Goal: Task Accomplishment & Management: Manage account settings

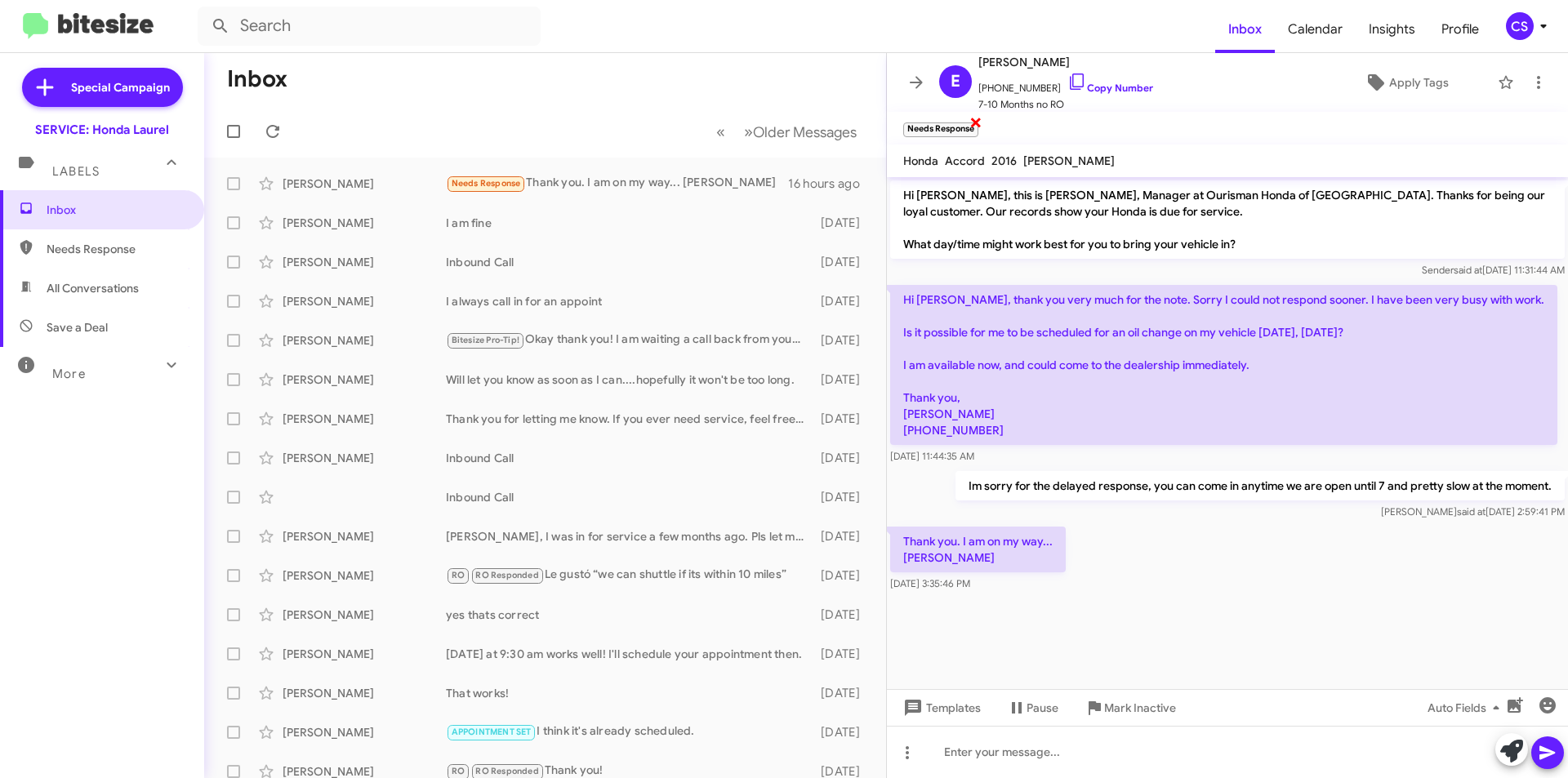
click at [975, 120] on span "×" at bounding box center [977, 122] width 13 height 20
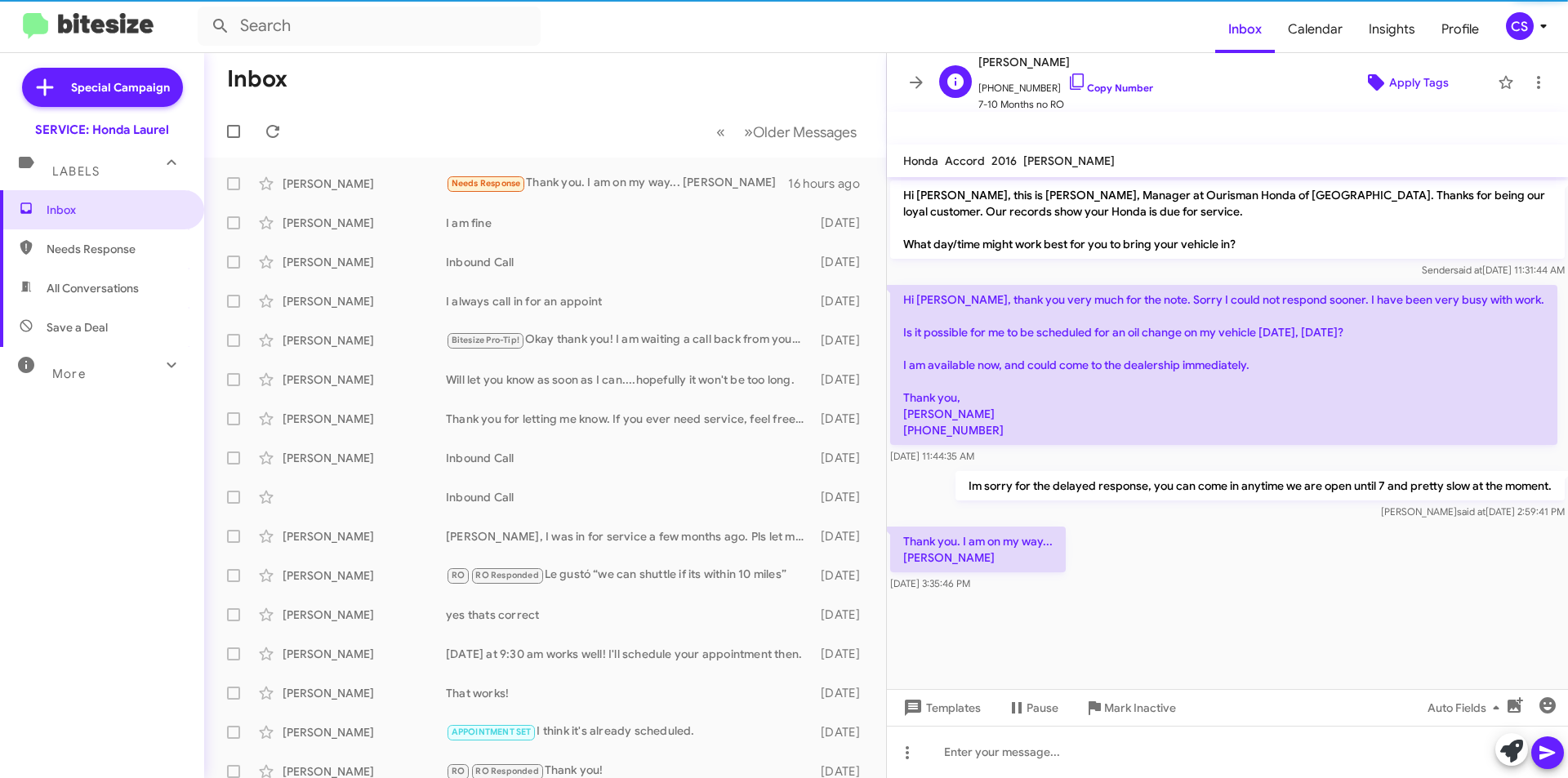
click at [1423, 79] on span "Apply Tags" at bounding box center [1419, 83] width 60 height 29
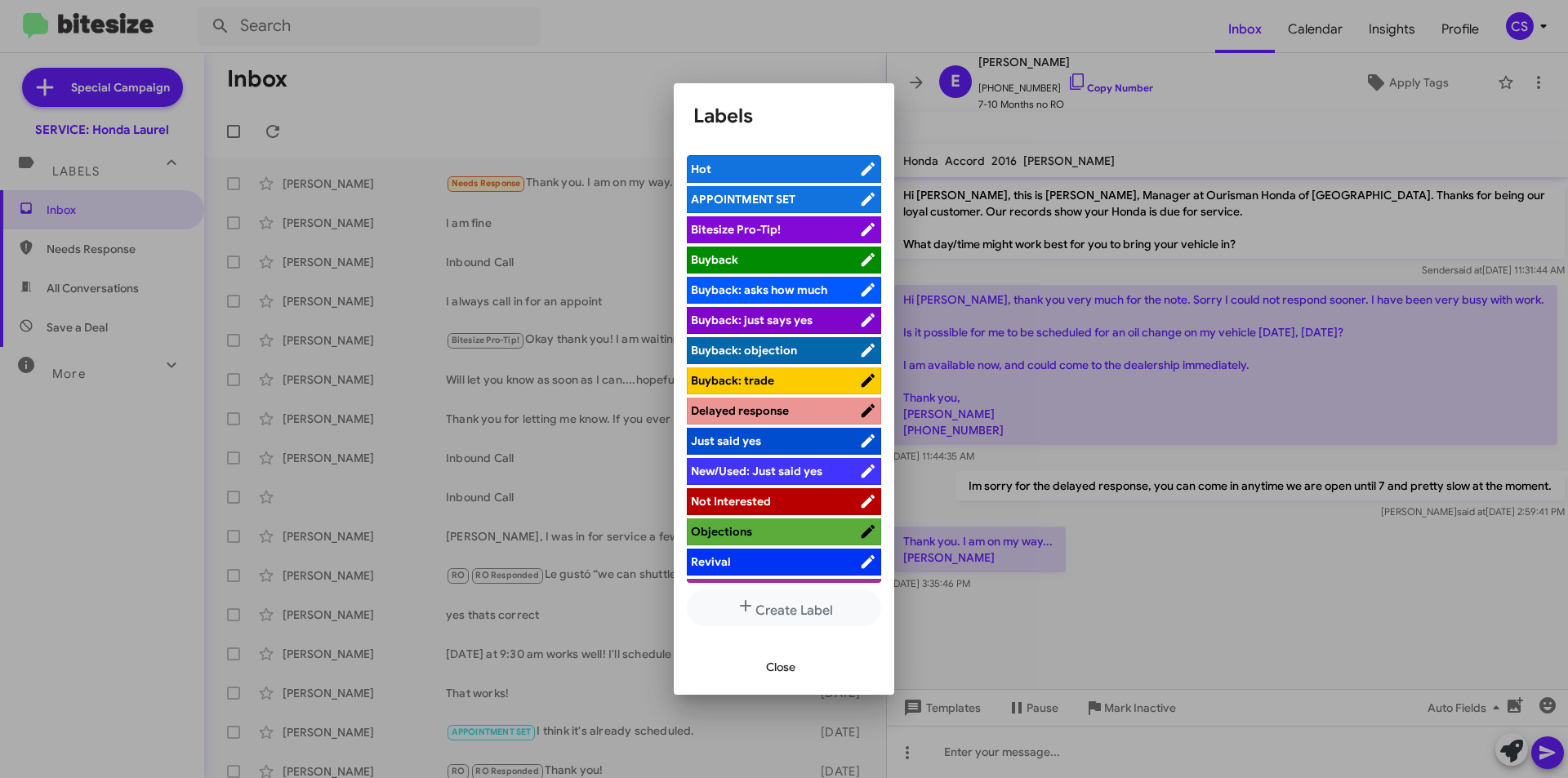
click at [793, 195] on span "APPOINTMENT SET" at bounding box center [744, 199] width 105 height 15
click at [768, 53] on div at bounding box center [784, 389] width 1568 height 778
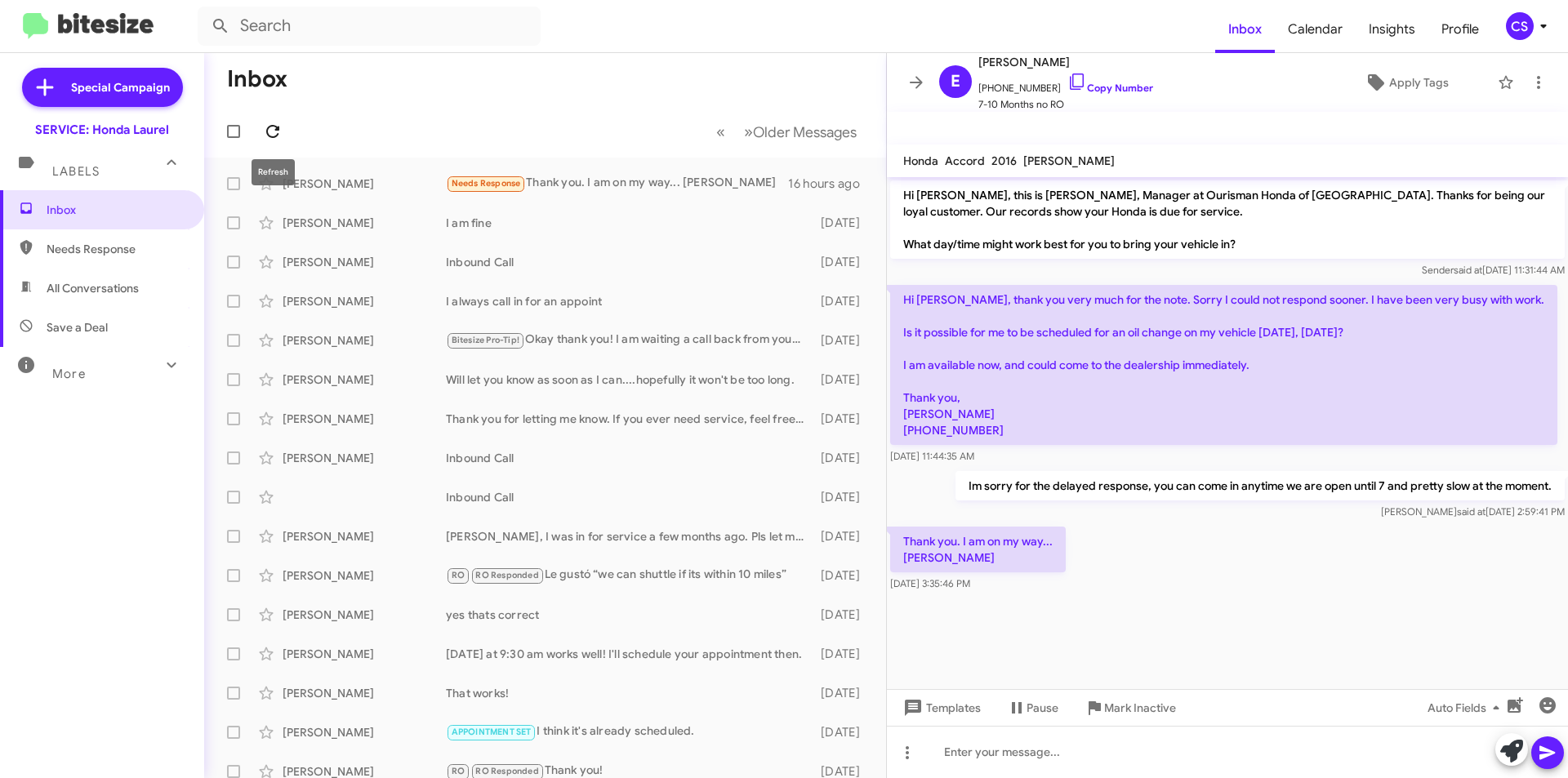
click at [273, 119] on button at bounding box center [273, 132] width 33 height 33
click at [909, 83] on icon at bounding box center [917, 83] width 20 height 20
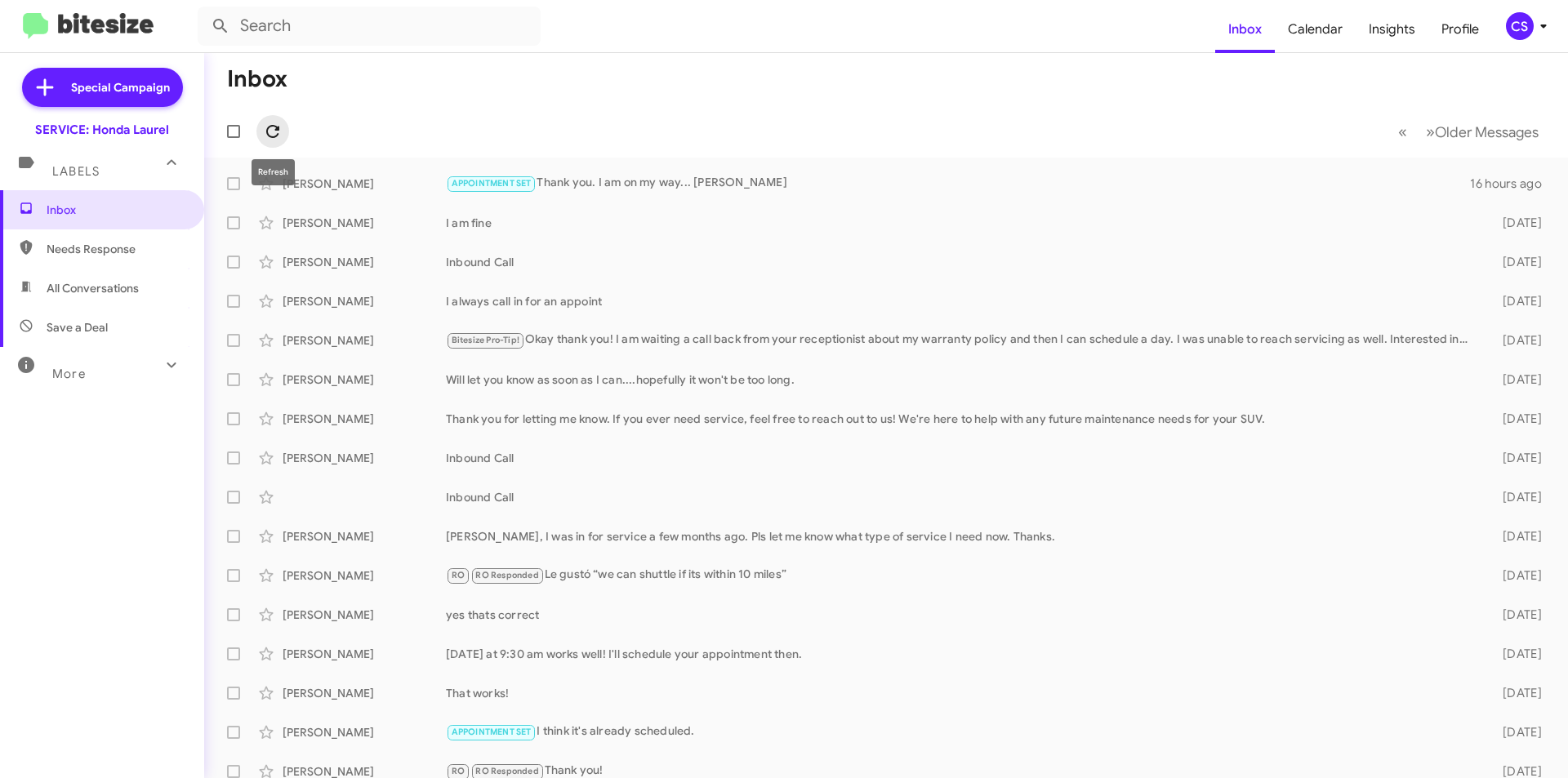
click at [277, 129] on icon at bounding box center [273, 132] width 13 height 13
click at [411, 95] on mat-toolbar-row "Inbox" at bounding box center [886, 79] width 1364 height 52
